Goal: Transaction & Acquisition: Purchase product/service

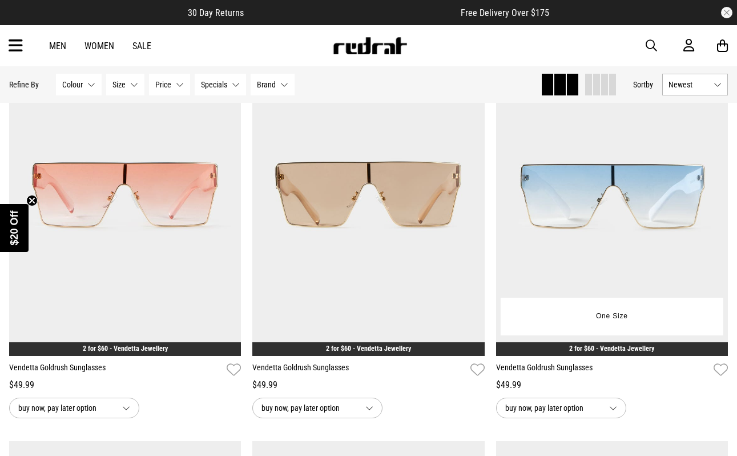
scroll to position [228, 0]
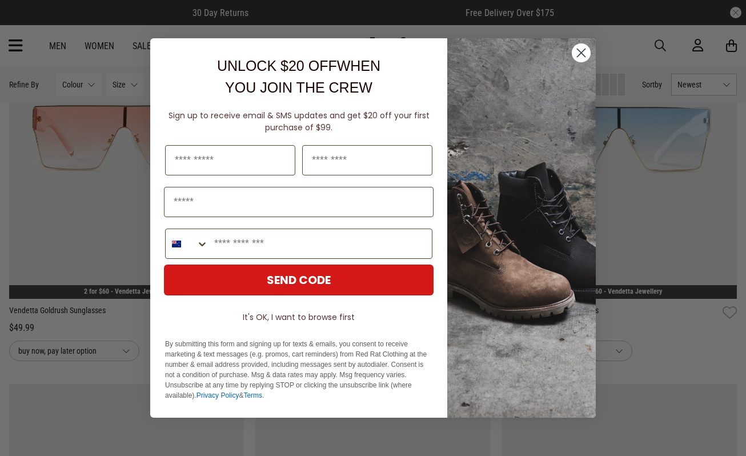
click at [576, 57] on circle "Close dialog" at bounding box center [581, 52] width 19 height 19
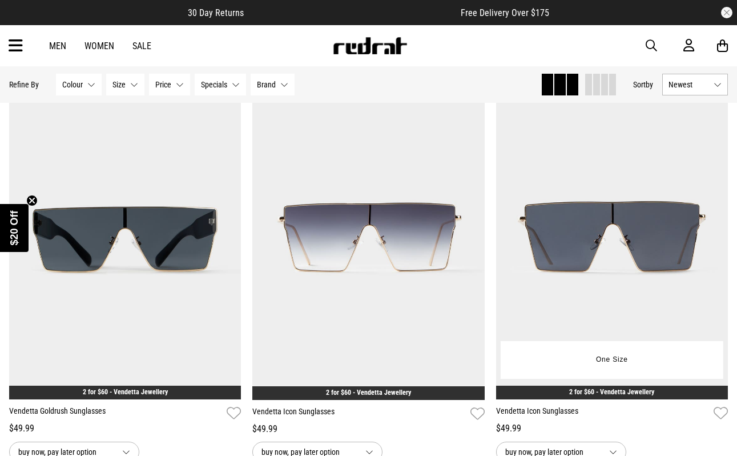
scroll to position [571, 0]
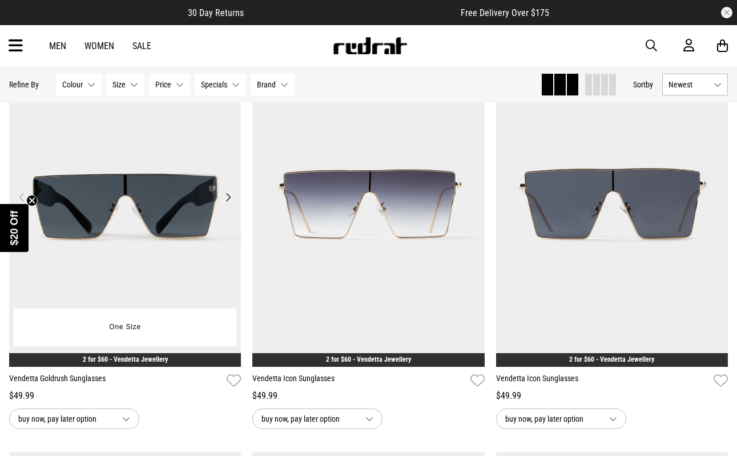
click at [230, 197] on button "Next" at bounding box center [228, 197] width 14 height 14
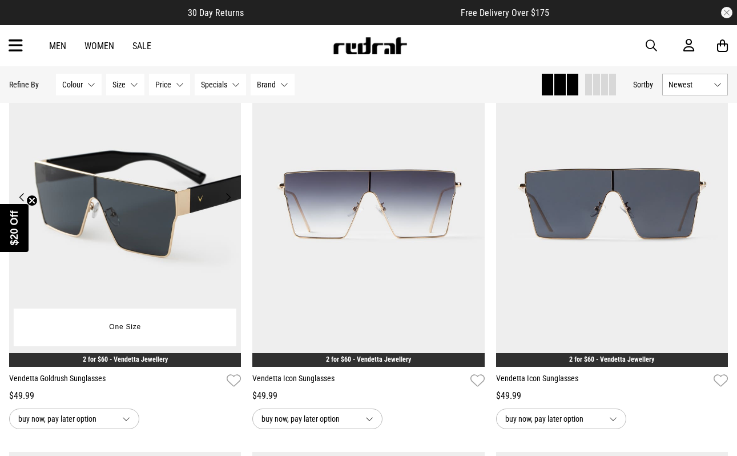
click at [230, 197] on button "Next" at bounding box center [228, 197] width 14 height 14
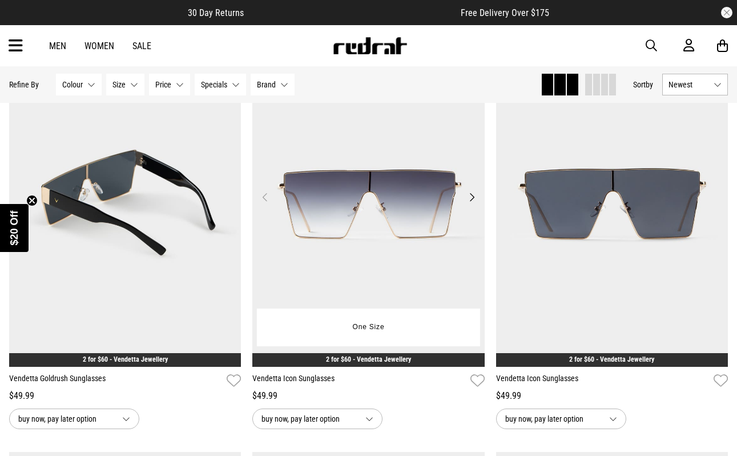
click at [475, 198] on button "Next" at bounding box center [472, 197] width 14 height 14
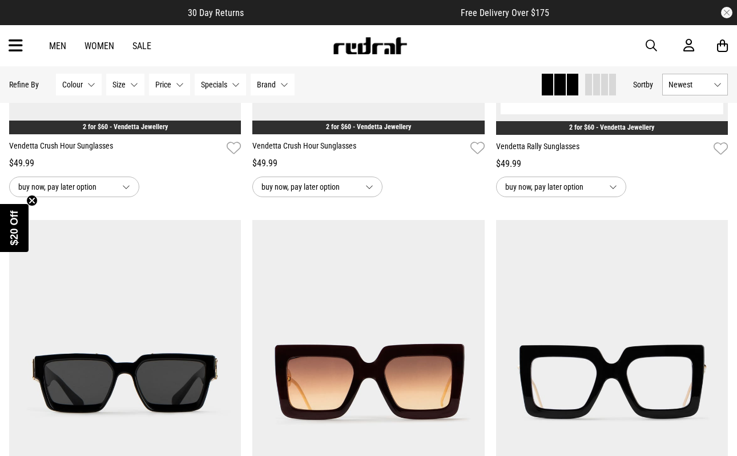
scroll to position [3198, 0]
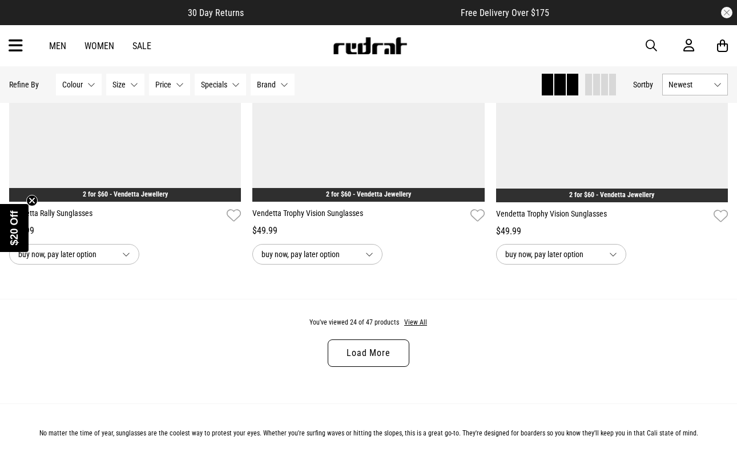
click at [388, 356] on link "Load More" at bounding box center [368, 352] width 81 height 27
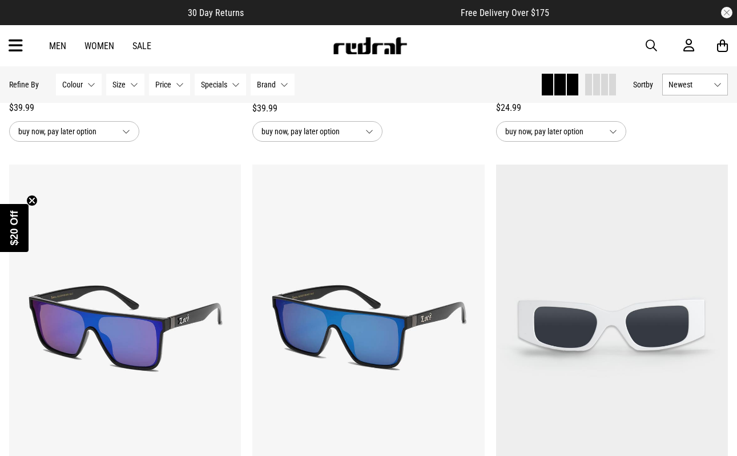
scroll to position [5369, 0]
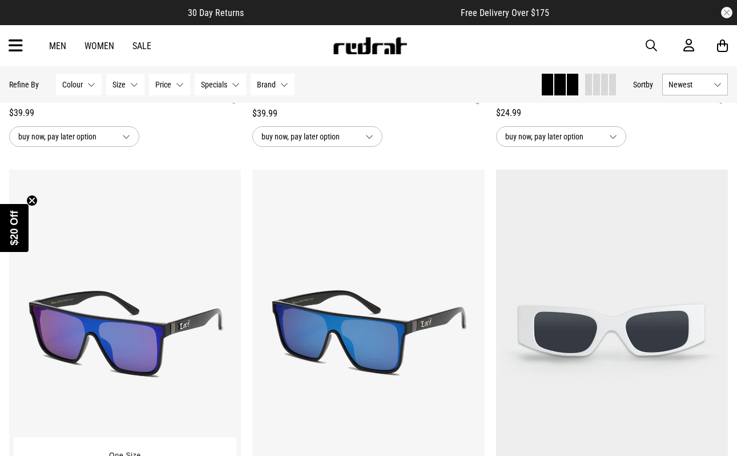
click at [192, 323] on img at bounding box center [125, 333] width 232 height 326
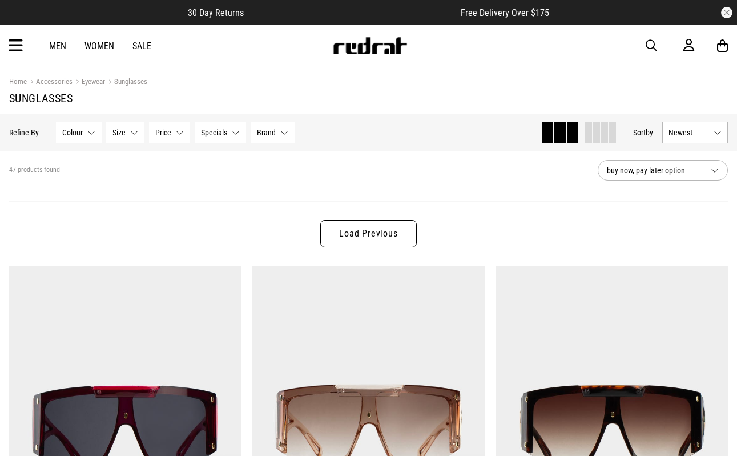
click at [280, 131] on button "Brand None selected" at bounding box center [273, 133] width 44 height 22
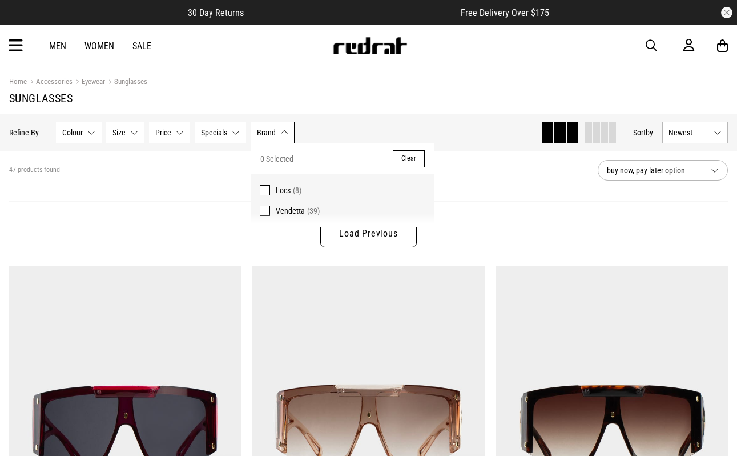
click at [337, 105] on h1 "Sunglasses" at bounding box center [368, 98] width 719 height 14
